Goal: Information Seeking & Learning: Learn about a topic

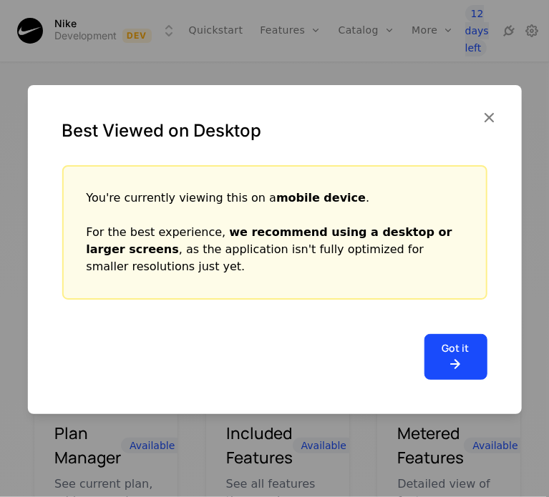
click at [489, 121] on icon "button" at bounding box center [489, 117] width 19 height 19
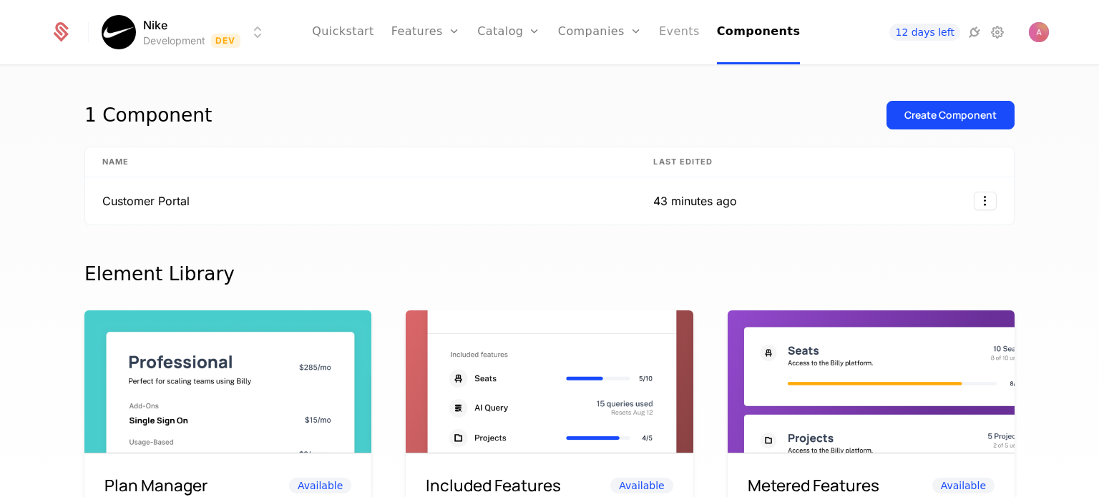
click at [548, 39] on link "Events" at bounding box center [679, 32] width 41 height 64
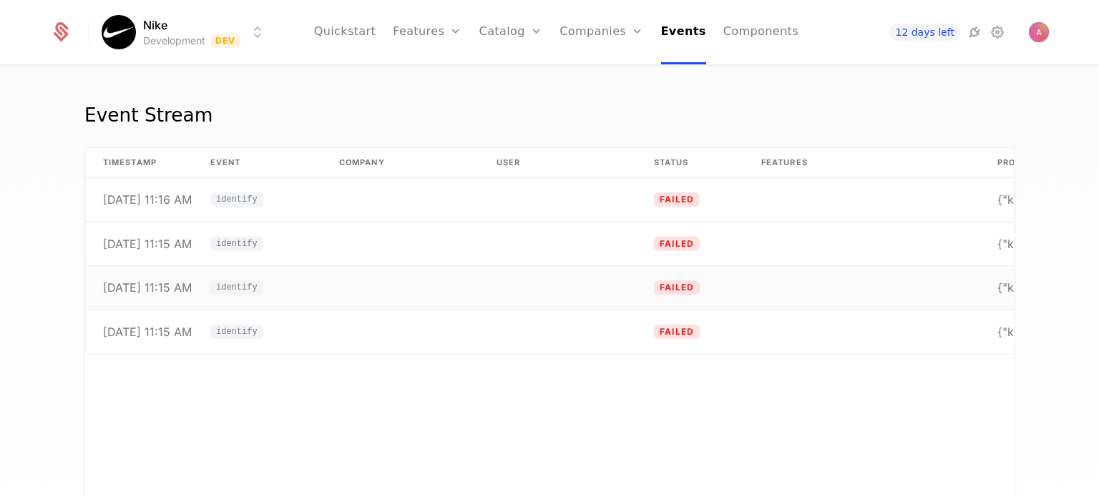
scroll to position [0, 109]
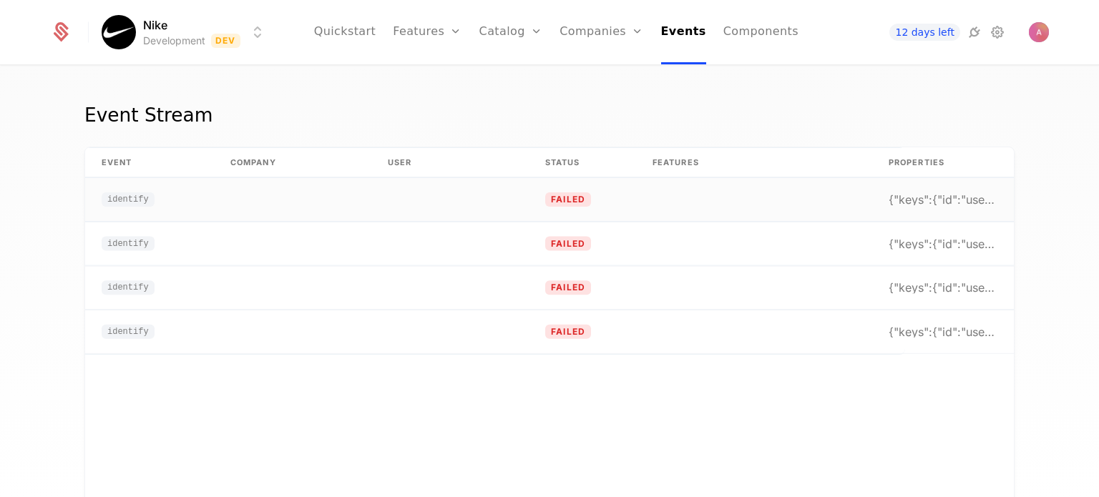
click at [904, 202] on div "{"keys":{"id":"user_31BpXnIEJ2UVfutEPksaNgii5rF"}," at bounding box center [943, 199] width 109 height 11
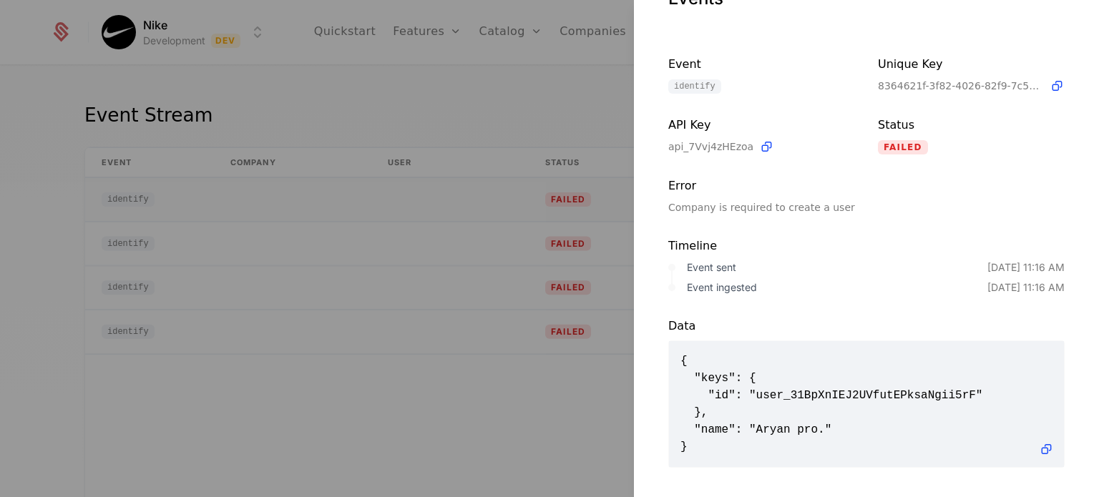
scroll to position [62, 0]
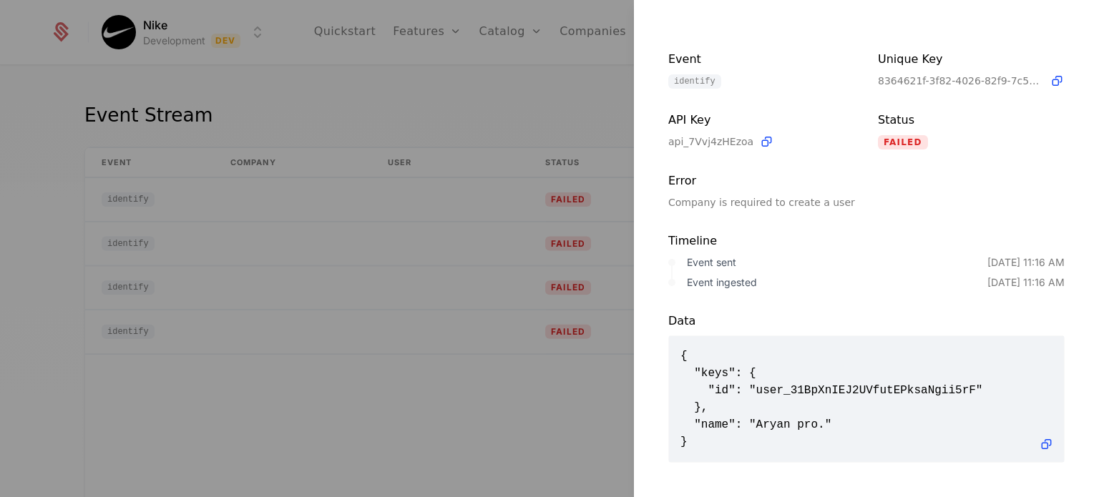
click at [793, 370] on span "{ "keys": { "id": "user_31BpXnIEJ2UVfutEPksaNgii5rF" }, "name": "Aryan pro." }" at bounding box center [866, 399] width 372 height 103
click at [435, 208] on div at bounding box center [549, 248] width 1099 height 497
